Goal: Information Seeking & Learning: Learn about a topic

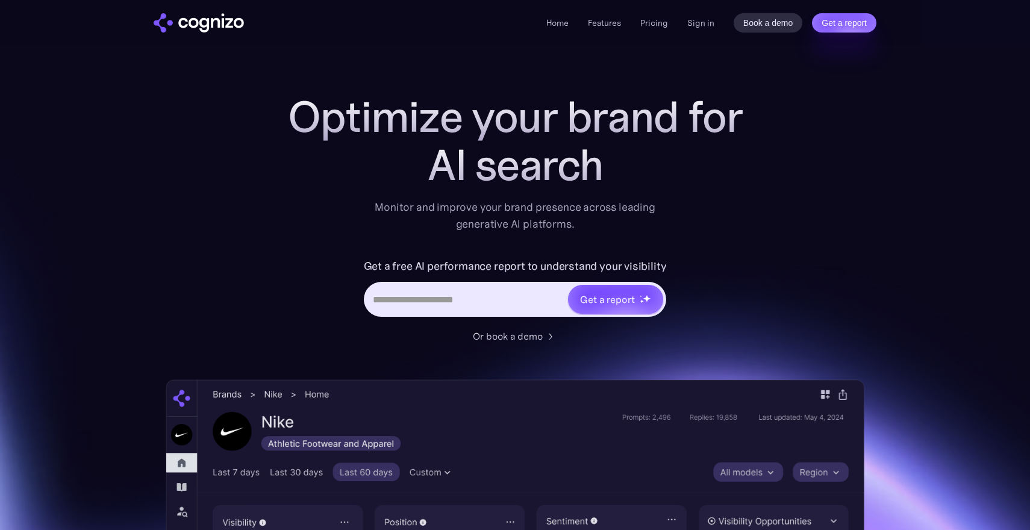
click at [653, 28] on li "Pricing" at bounding box center [654, 23] width 28 height 14
click at [653, 23] on link "Pricing" at bounding box center [654, 22] width 28 height 11
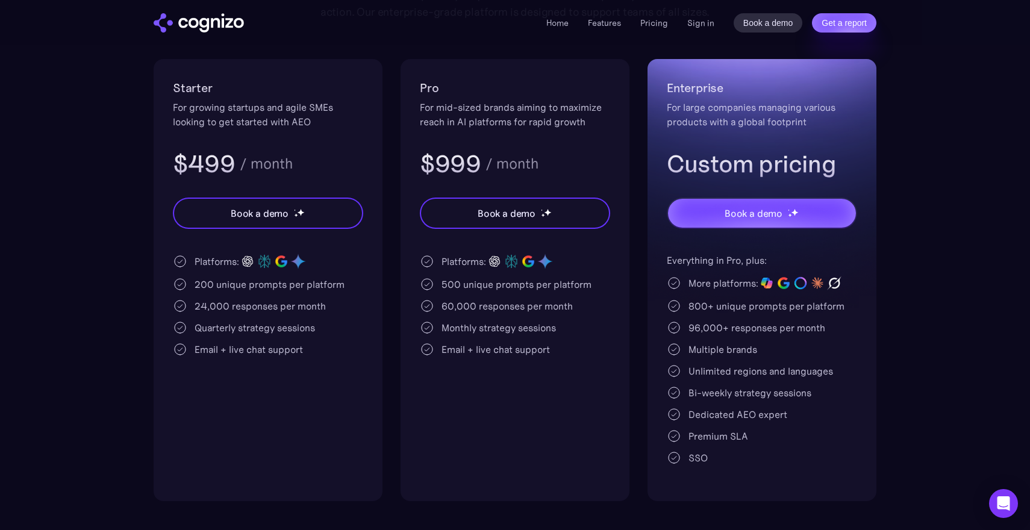
scroll to position [234, 0]
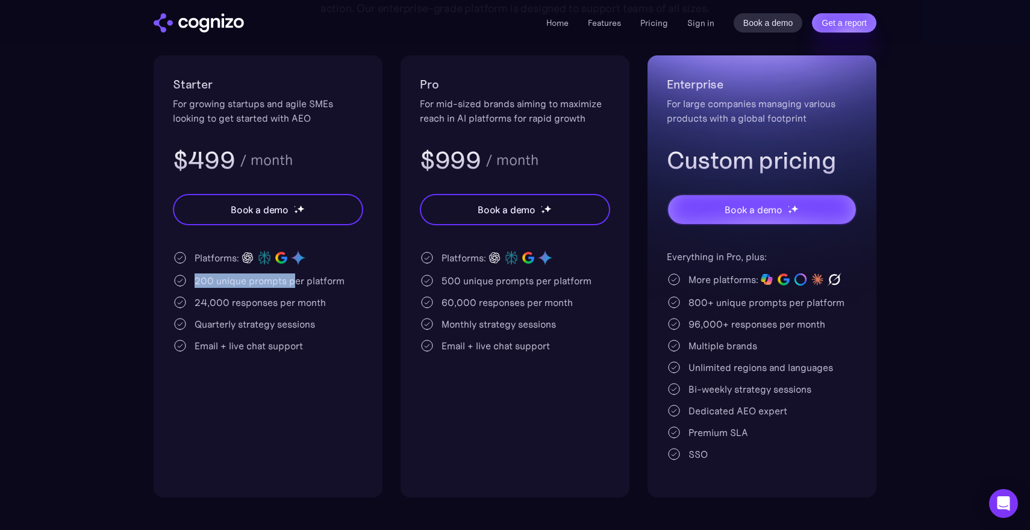
drag, startPoint x: 293, startPoint y: 281, endPoint x: 385, endPoint y: 269, distance: 92.8
click at [385, 269] on div "Starter For growing startups and agile SMEs looking to get started with AEO $49…" at bounding box center [515, 276] width 723 height 442
click at [272, 270] on div "Platforms: 200 unique prompts per platform 24,000 responses per month Quarterly…" at bounding box center [268, 301] width 190 height 104
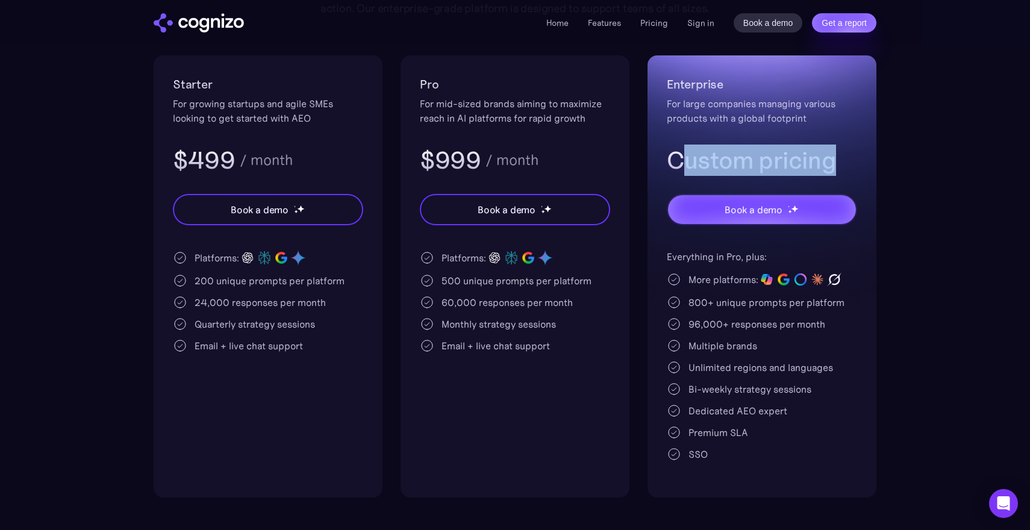
drag, startPoint x: 689, startPoint y: 160, endPoint x: 886, endPoint y: 166, distance: 197.0
click at [886, 166] on section "Pricing Scalable plans that grow with you Turn AI search into a primary acquisi…" at bounding box center [515, 178] width 1030 height 638
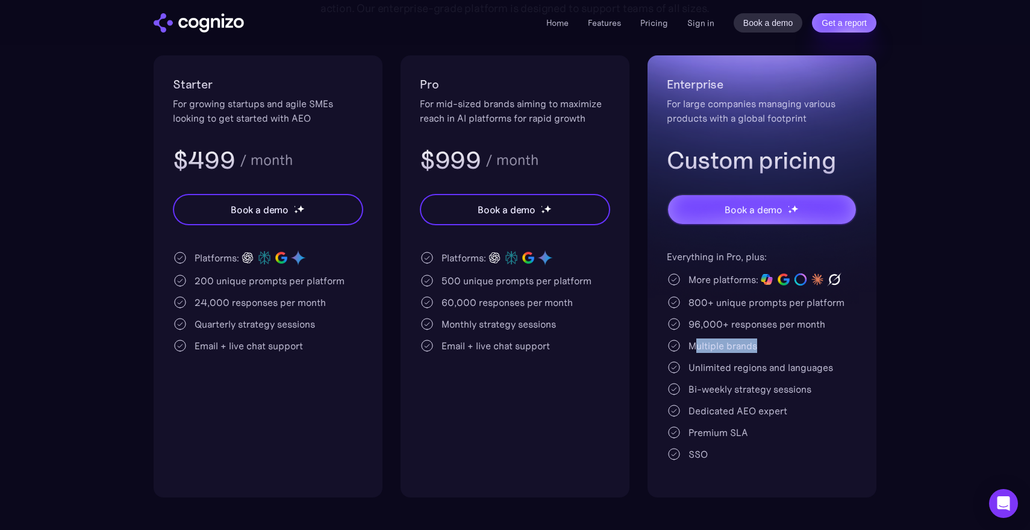
drag, startPoint x: 694, startPoint y: 344, endPoint x: 798, endPoint y: 344, distance: 104.8
click at [799, 344] on div "Multiple brands" at bounding box center [762, 345] width 190 height 14
drag, startPoint x: 179, startPoint y: 162, endPoint x: 334, endPoint y: 162, distance: 154.1
click at [335, 163] on div "$499 / month" at bounding box center [268, 160] width 190 height 31
click at [217, 160] on h3 "$499" at bounding box center [204, 160] width 62 height 31
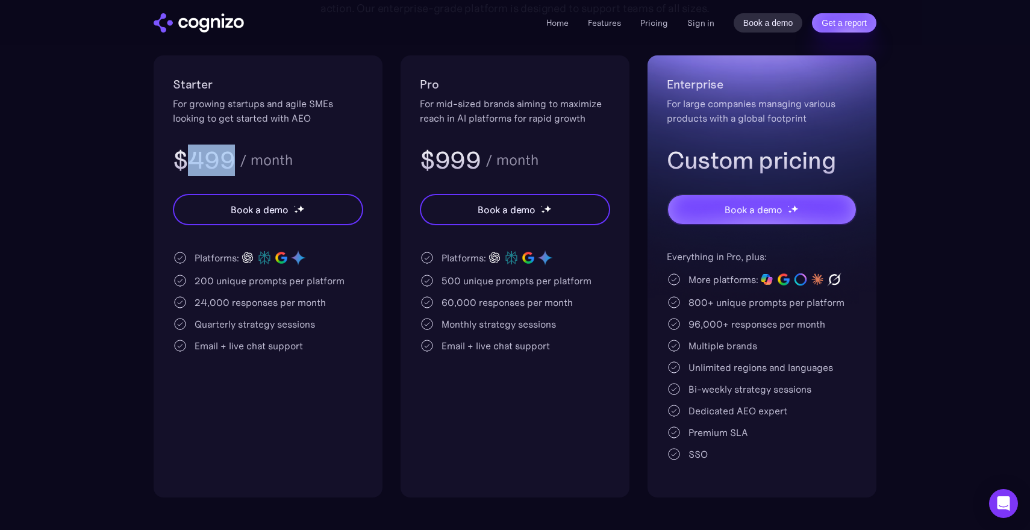
click at [217, 160] on h3 "$499" at bounding box center [204, 160] width 62 height 31
click at [281, 309] on div "24,000 responses per month" at bounding box center [259, 302] width 131 height 14
click at [282, 335] on div "Platforms: 200 unique prompts per platform 24,000 responses per month Quarterly…" at bounding box center [268, 301] width 190 height 104
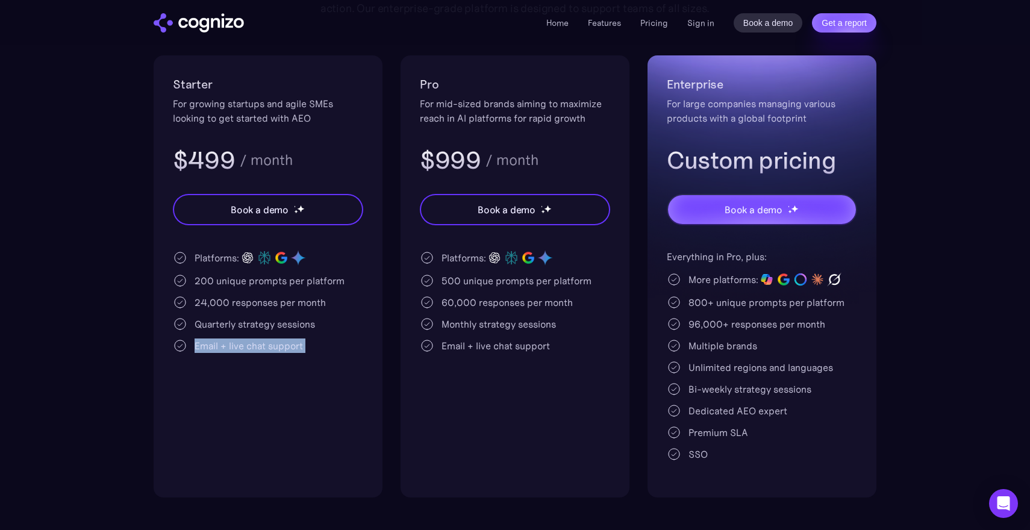
click at [282, 335] on div "Platforms: 200 unique prompts per platform 24,000 responses per month Quarterly…" at bounding box center [268, 301] width 190 height 104
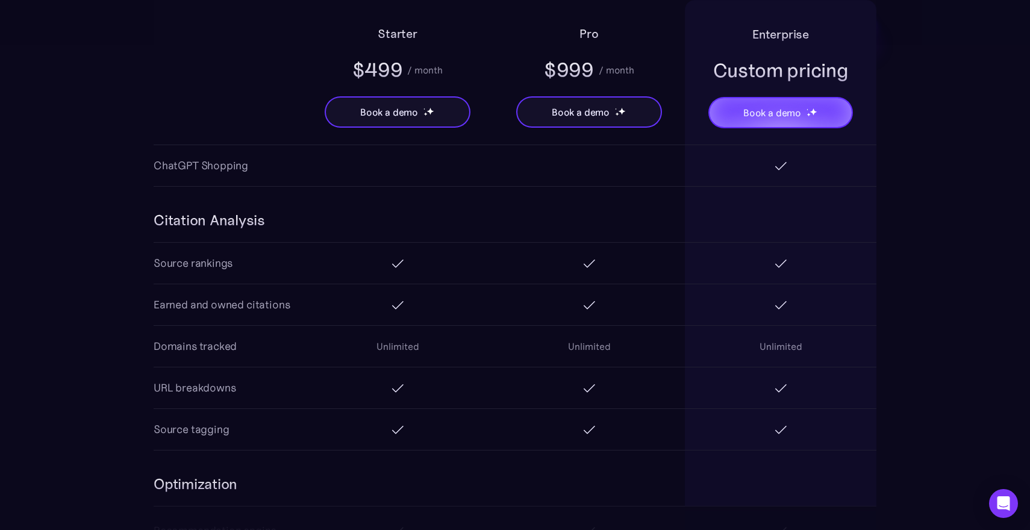
scroll to position [1423, 0]
click at [223, 347] on div "Domains tracked" at bounding box center [195, 344] width 83 height 17
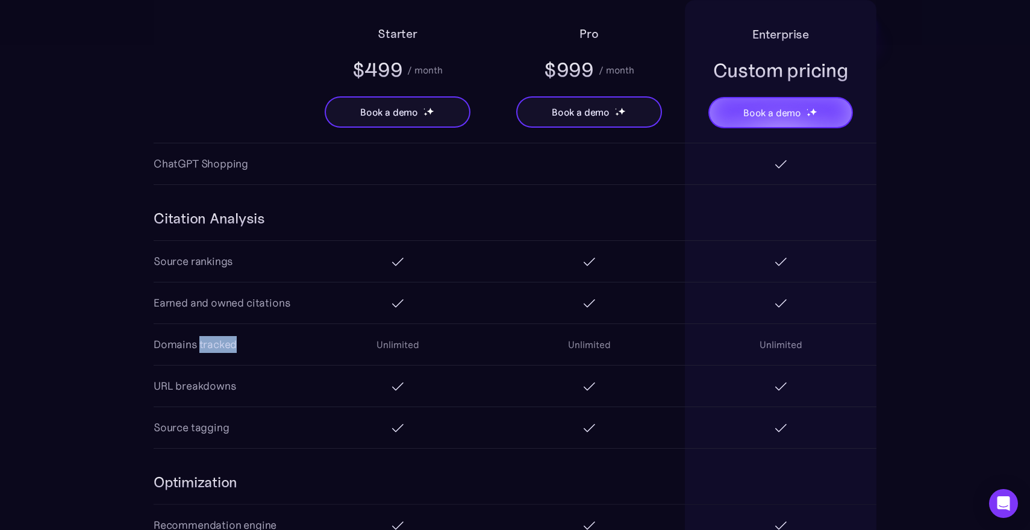
click at [223, 347] on div "Domains tracked" at bounding box center [195, 344] width 83 height 17
